Goal: Check status: Check status

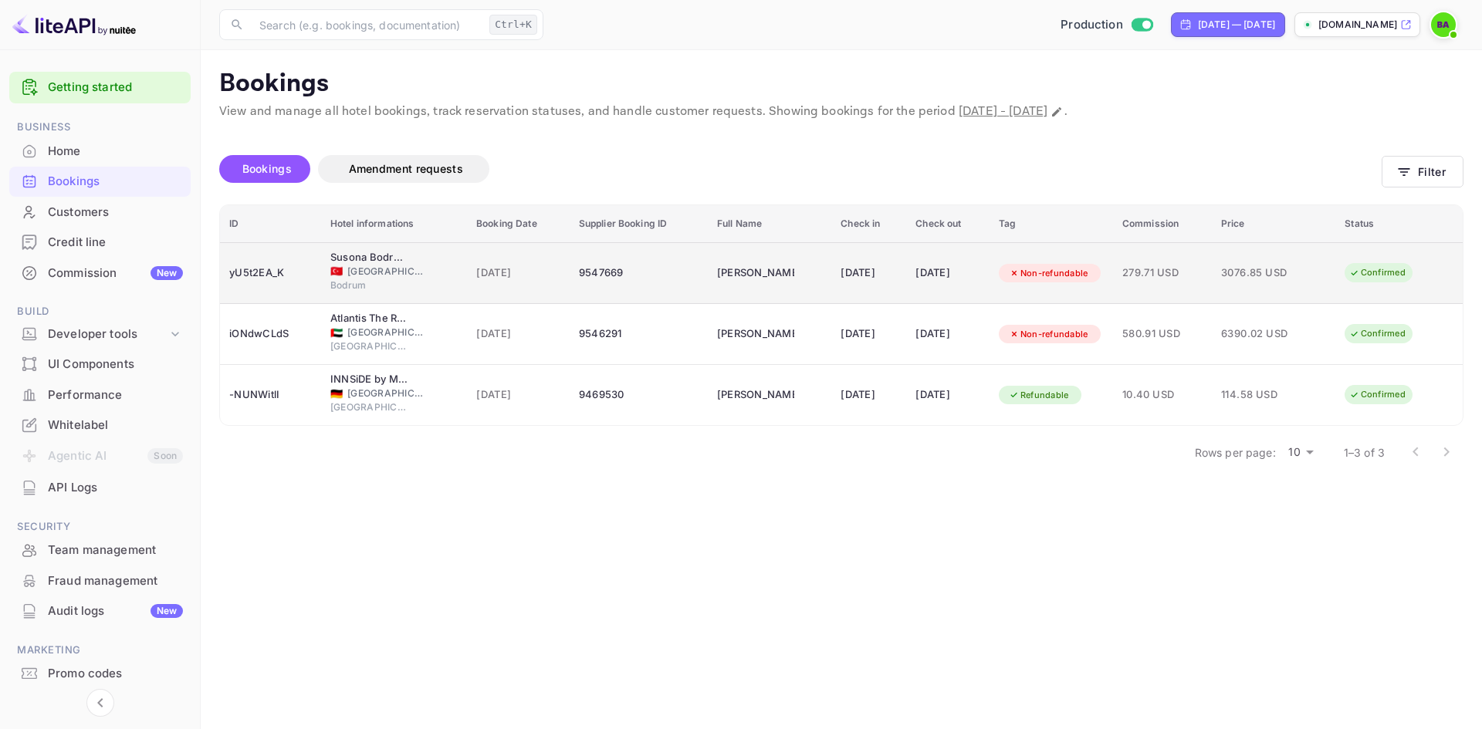
click at [1314, 280] on td "3076.85 USD" at bounding box center [1273, 273] width 123 height 62
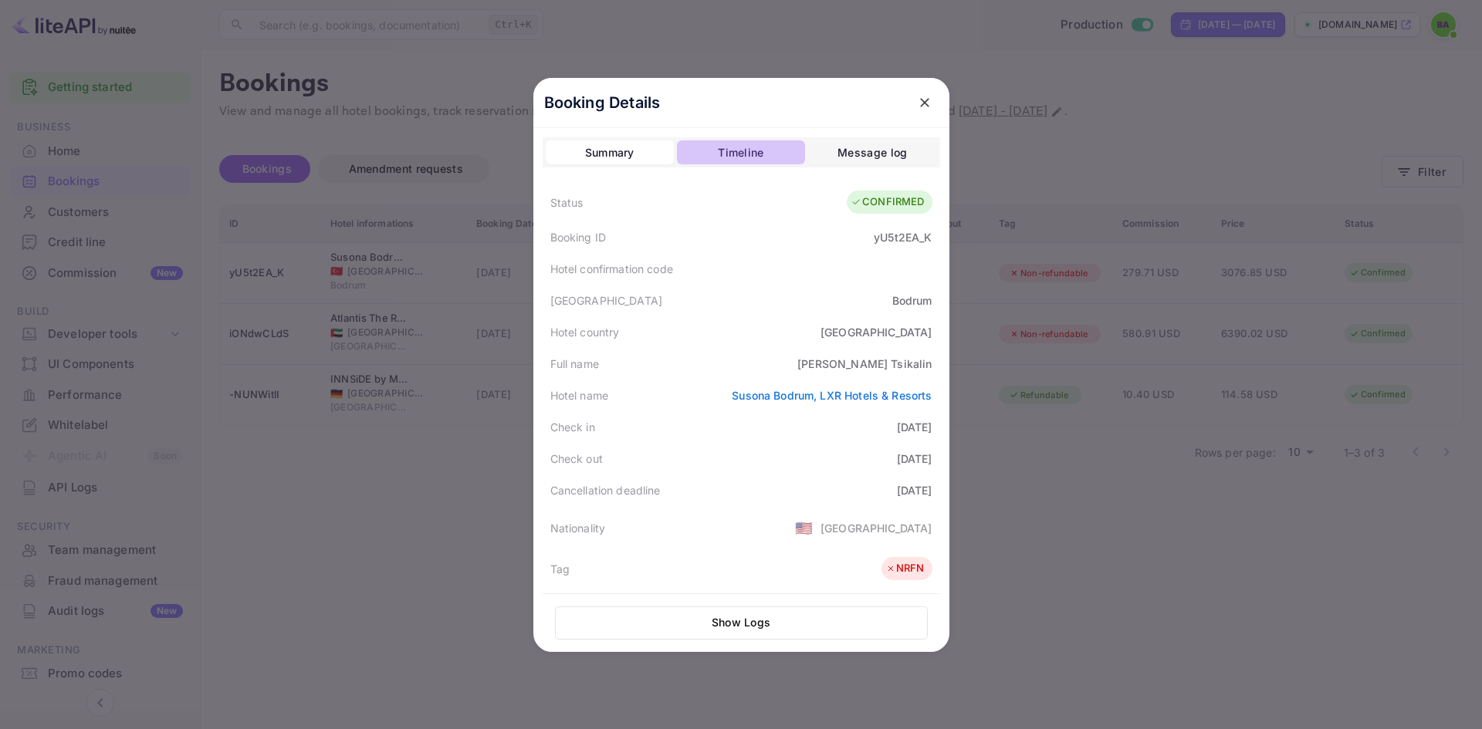
click at [701, 151] on button "Timeline" at bounding box center [741, 152] width 128 height 25
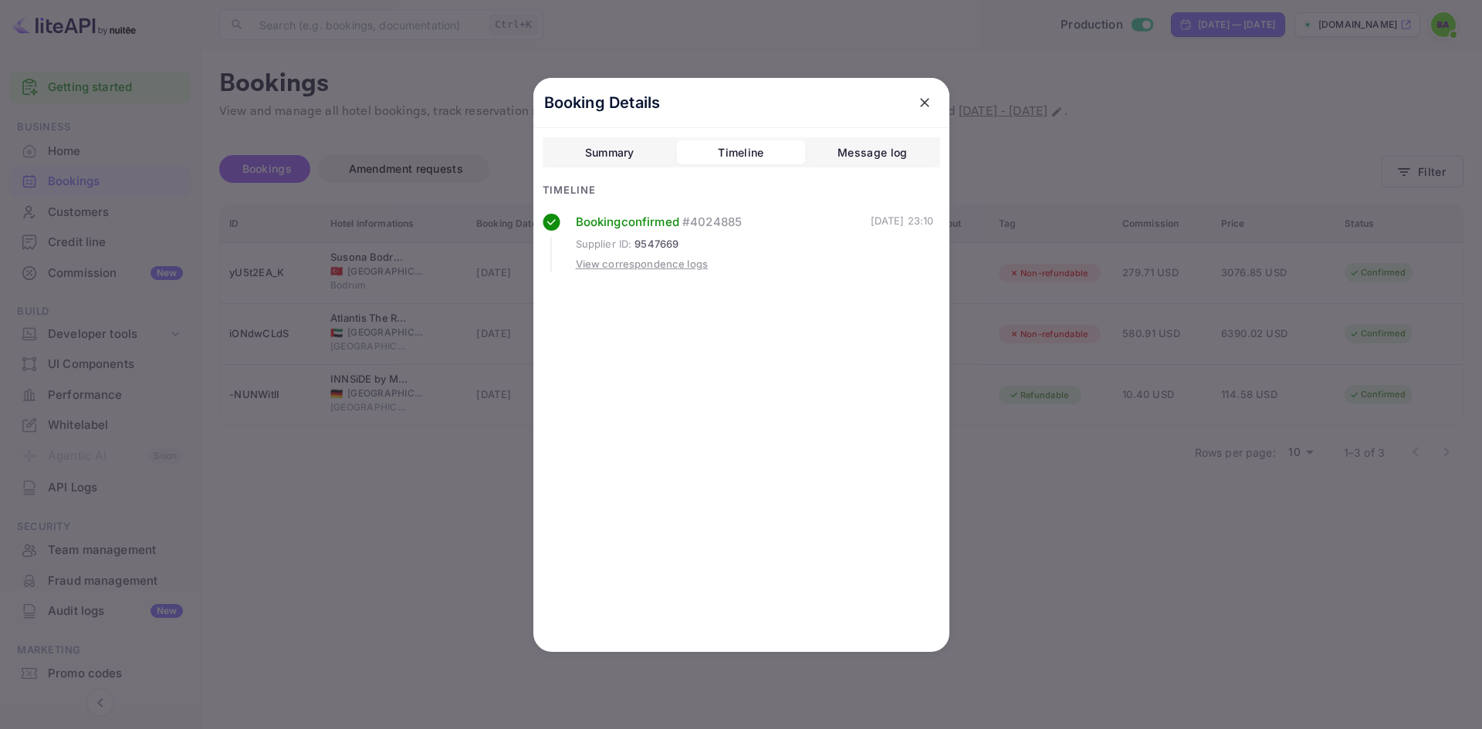
click at [884, 150] on div "Message log" at bounding box center [871, 153] width 69 height 19
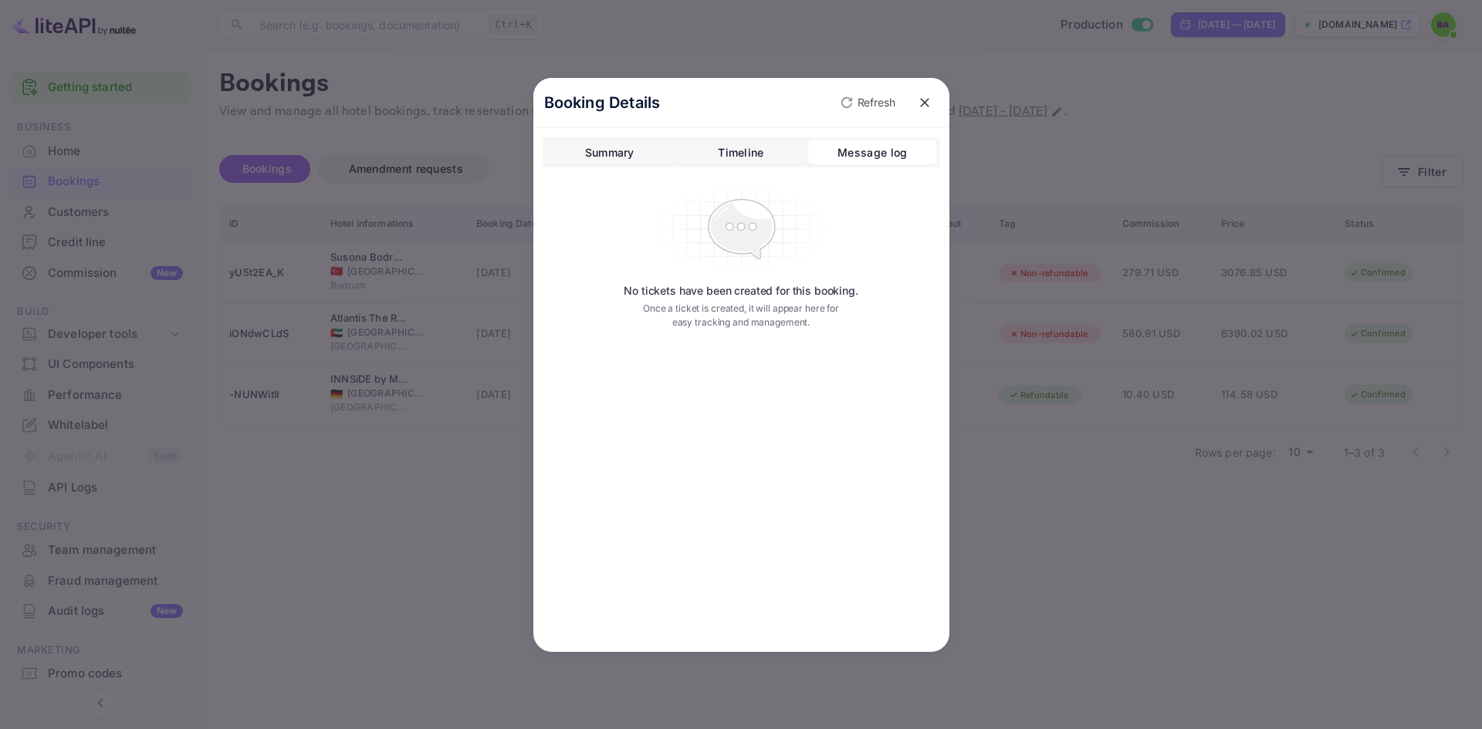
click at [928, 100] on icon "close" at bounding box center [924, 102] width 15 height 15
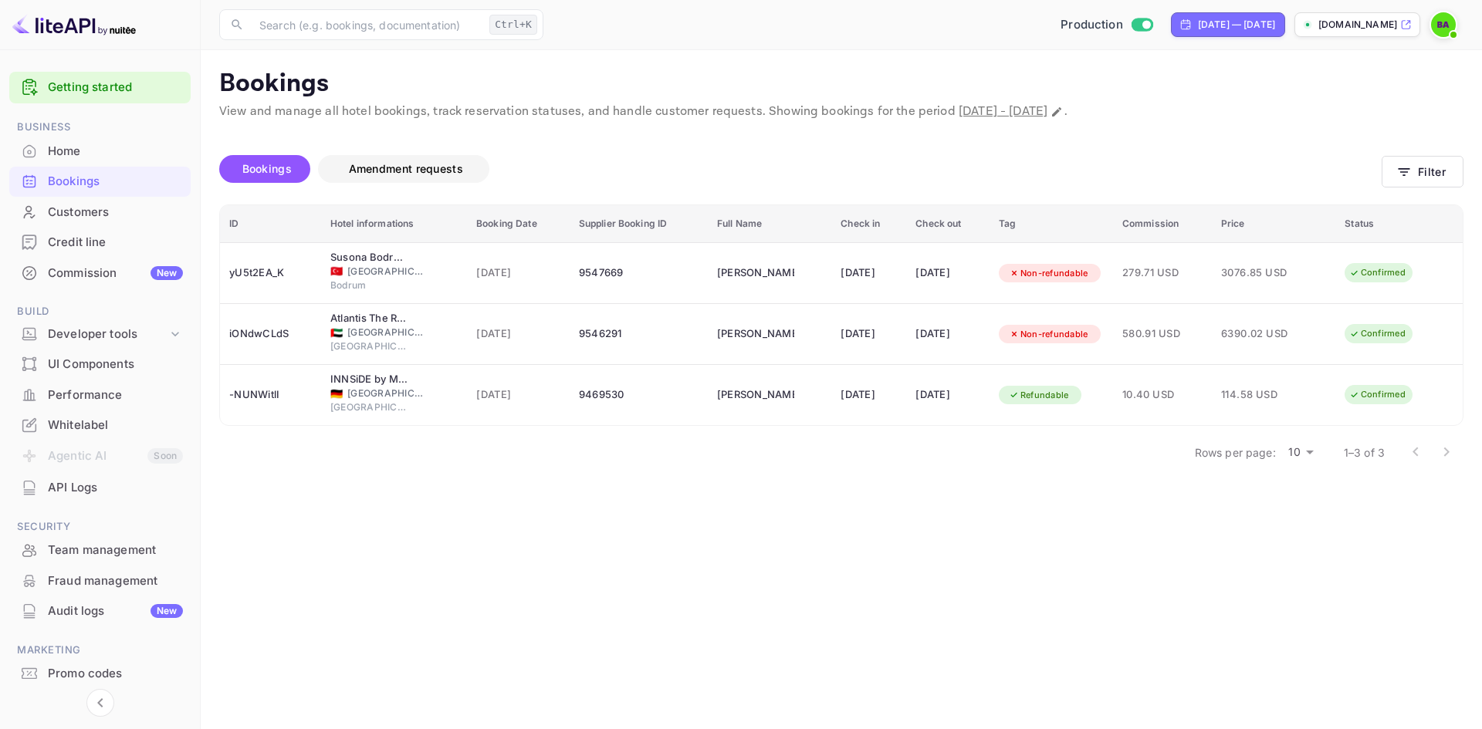
click at [450, 156] on button "Amendment requests" at bounding box center [403, 169] width 171 height 28
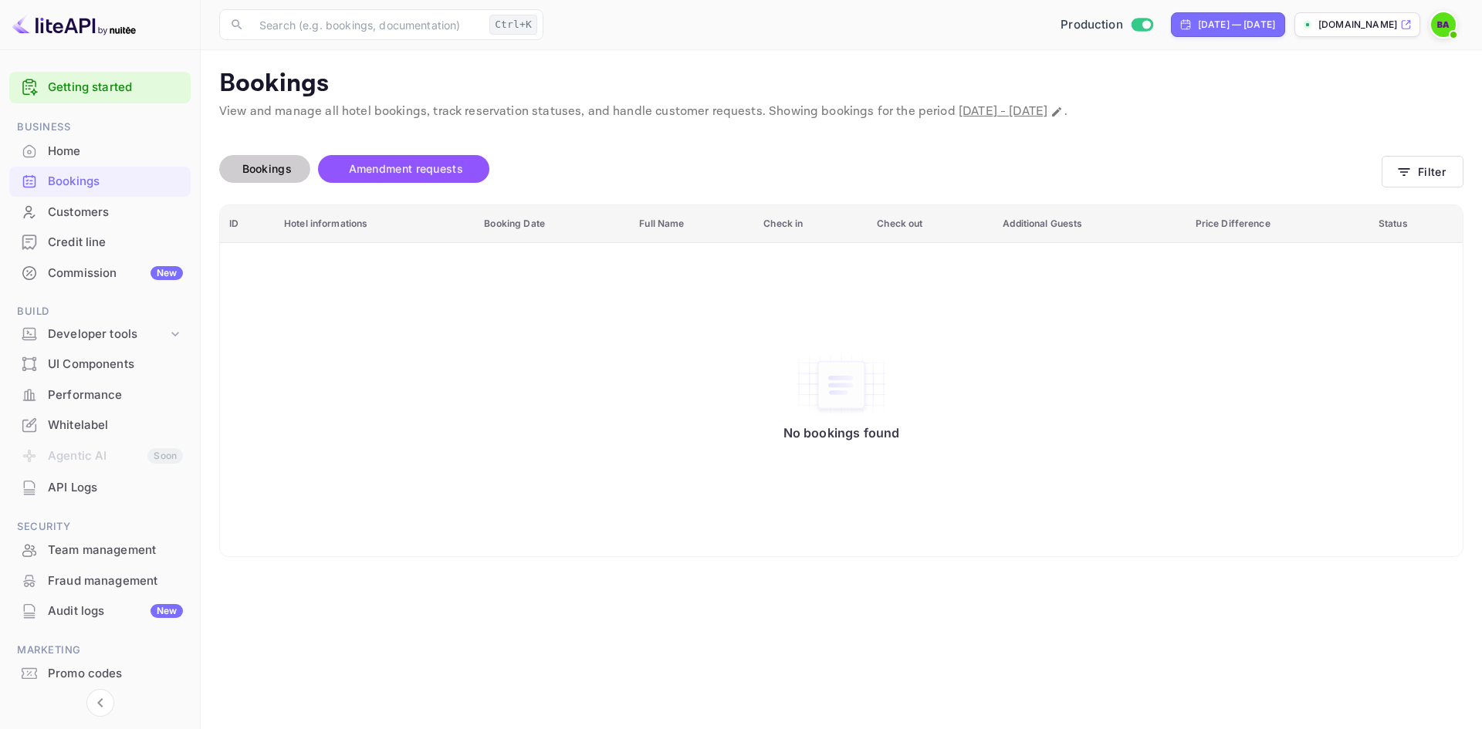
click at [273, 170] on span "Bookings" at bounding box center [266, 168] width 49 height 13
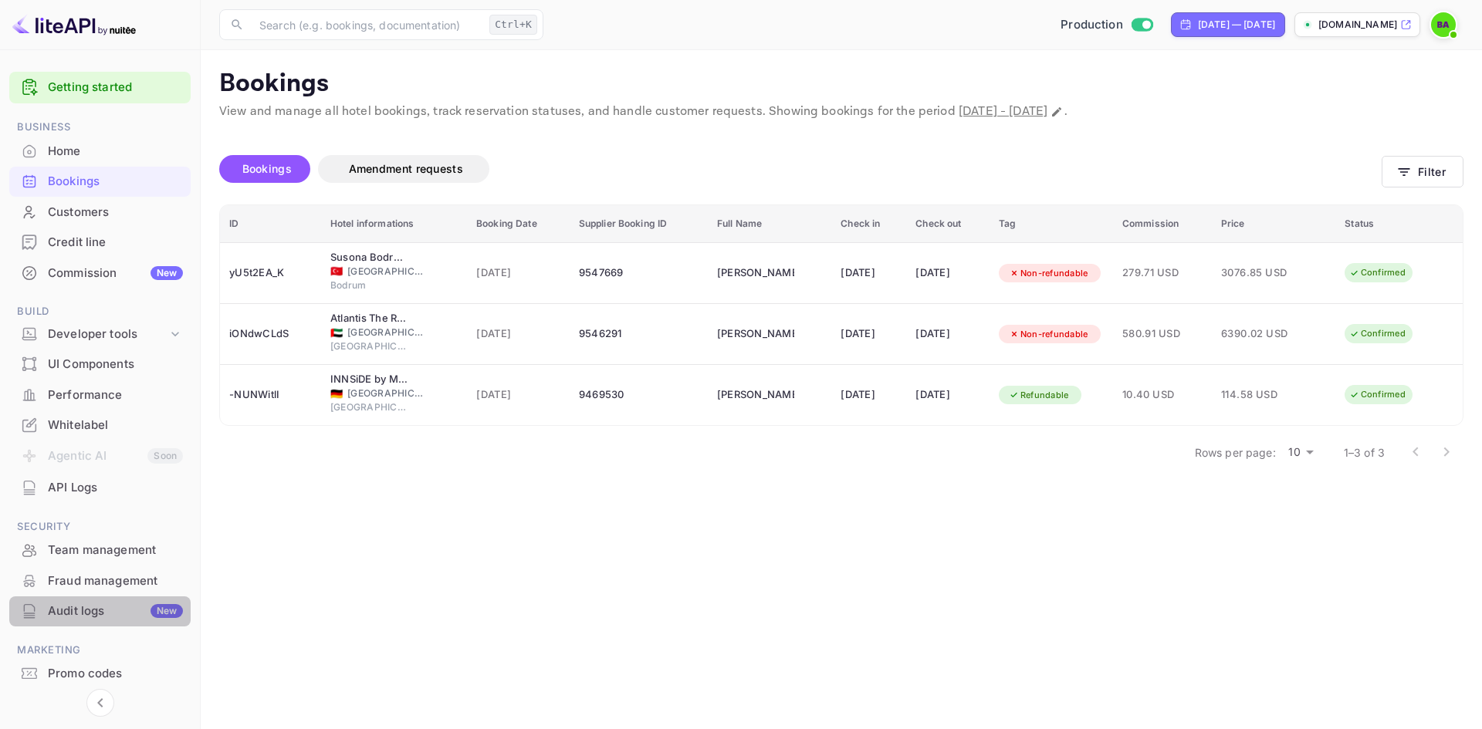
click at [84, 614] on div "Audit logs New" at bounding box center [115, 612] width 135 height 18
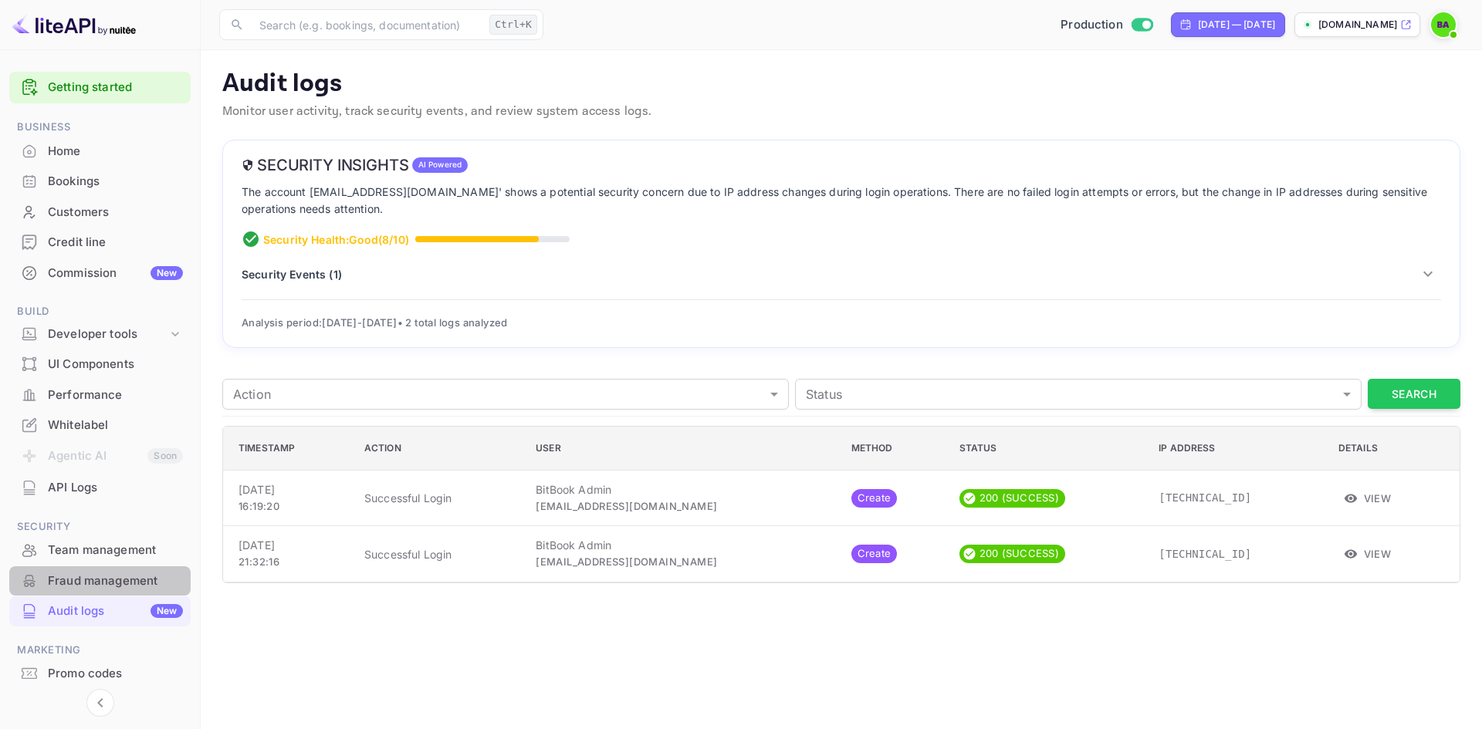
click at [110, 584] on div "Fraud management" at bounding box center [115, 582] width 135 height 18
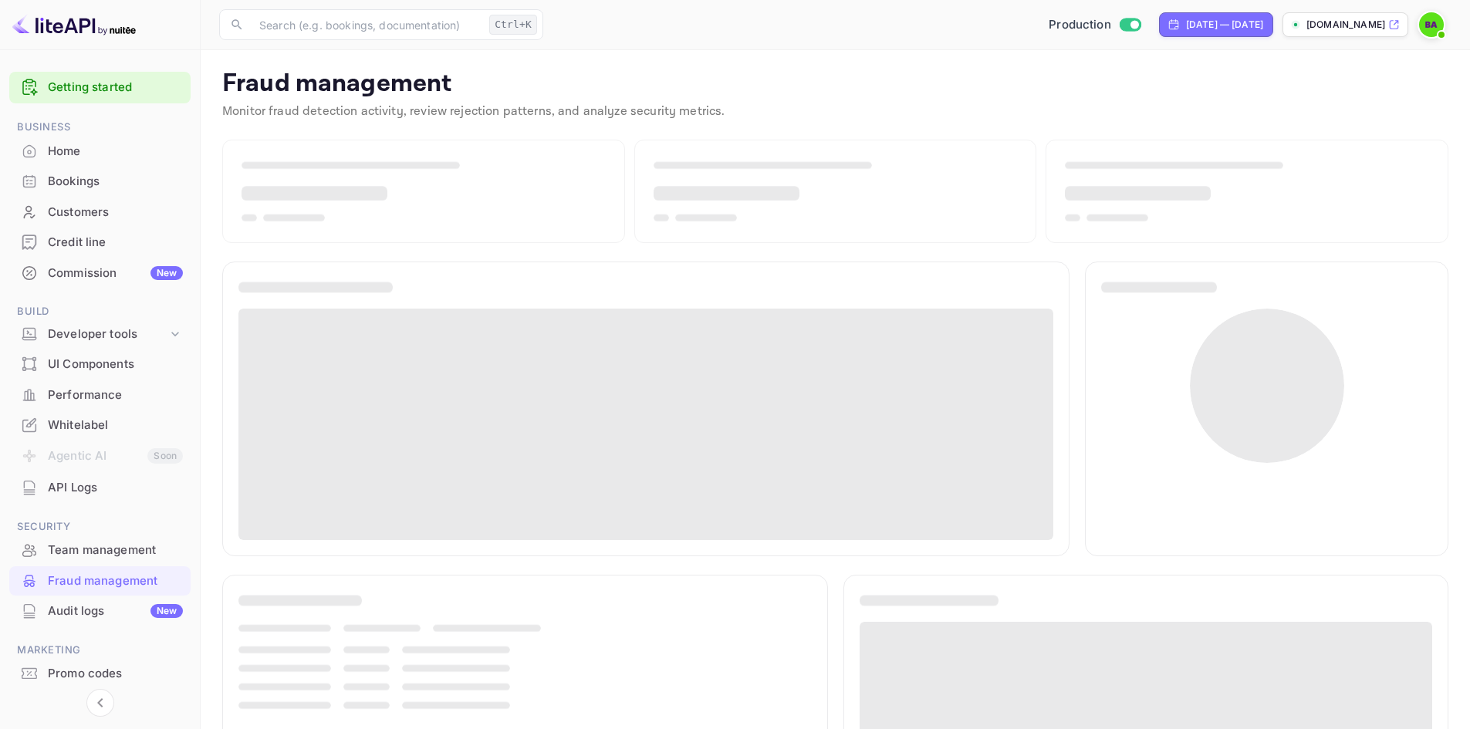
click at [142, 382] on div "Performance" at bounding box center [99, 396] width 181 height 30
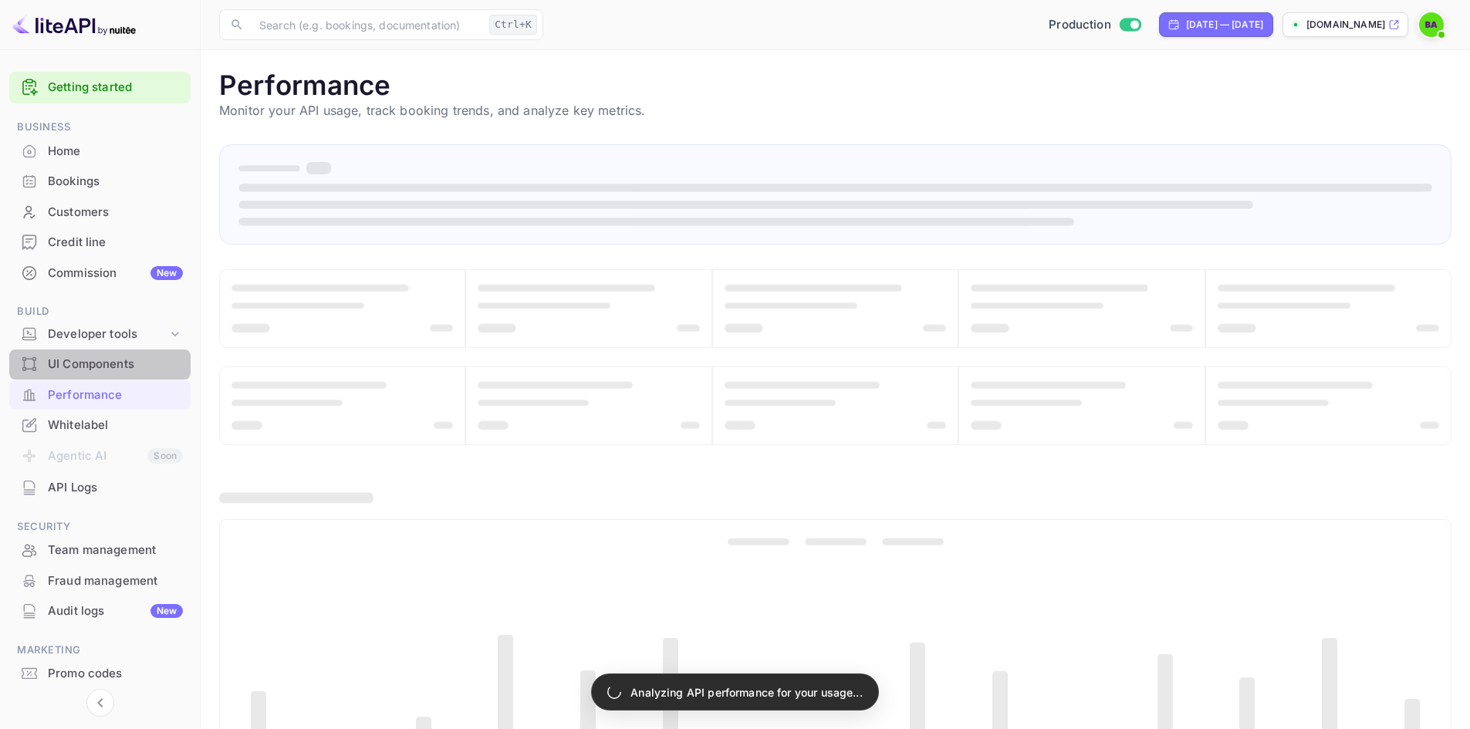
click at [143, 370] on div "UI Components" at bounding box center [115, 365] width 135 height 18
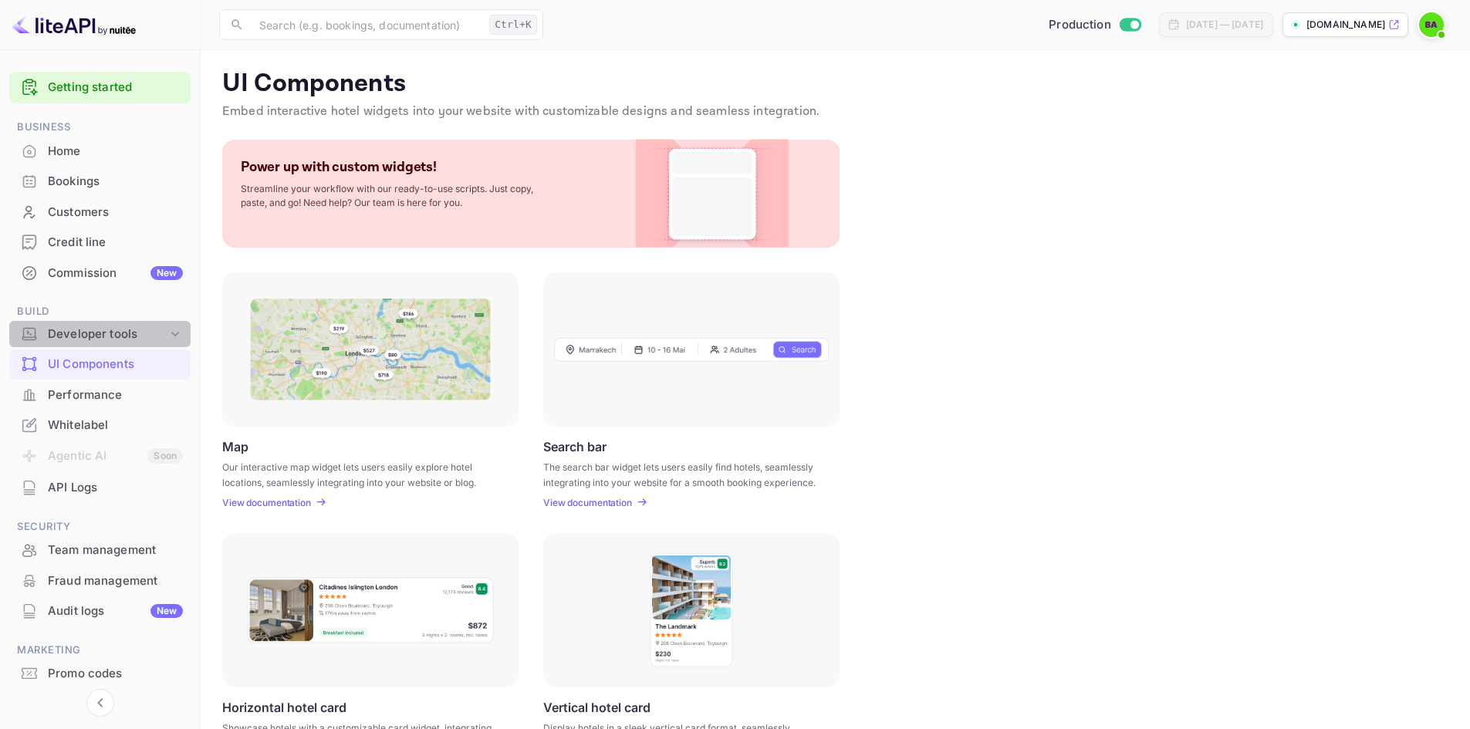
click at [150, 344] on div "Developer tools" at bounding box center [99, 334] width 181 height 27
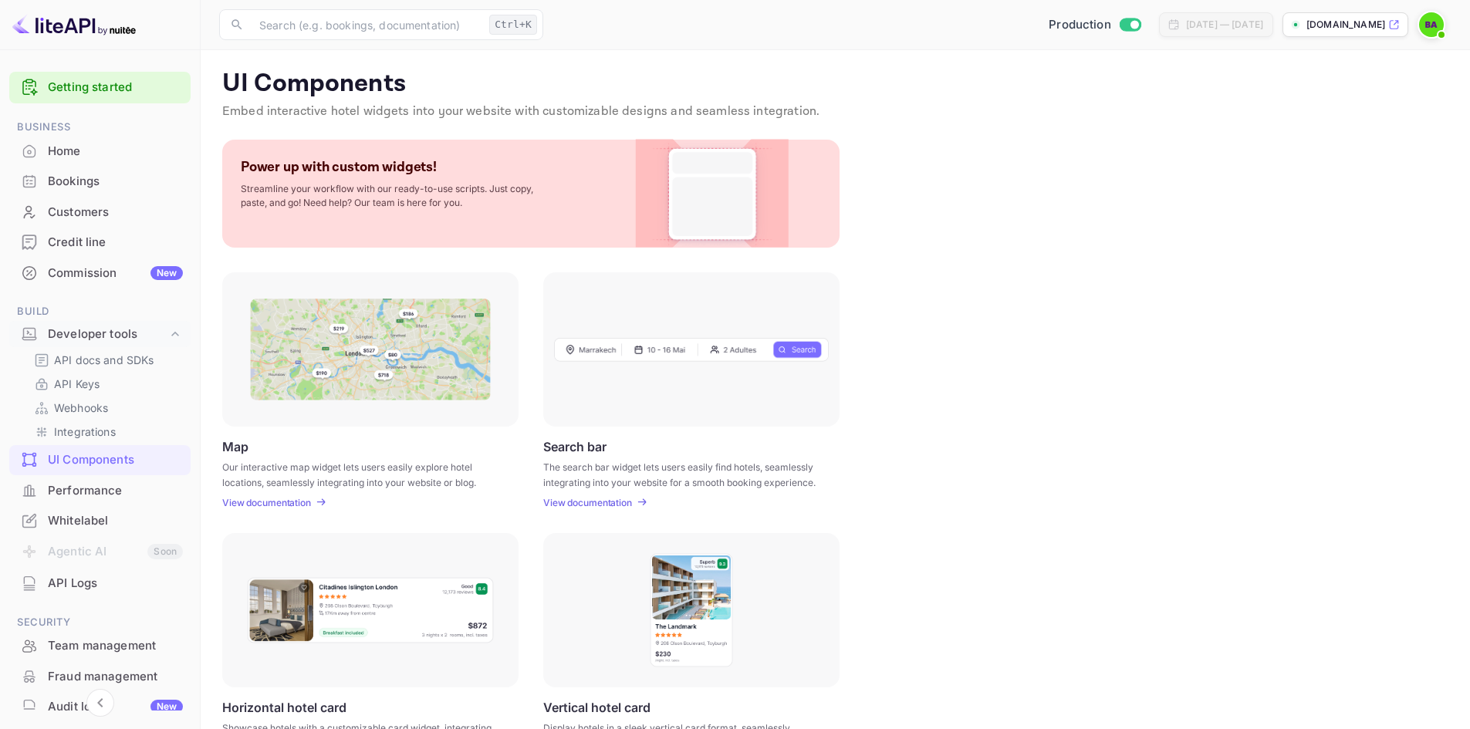
click at [1074, 341] on div "Map Our interactive map widget lets users easily explore hotel locations, seaml…" at bounding box center [835, 390] width 1226 height 236
